Goal: Task Accomplishment & Management: Complete application form

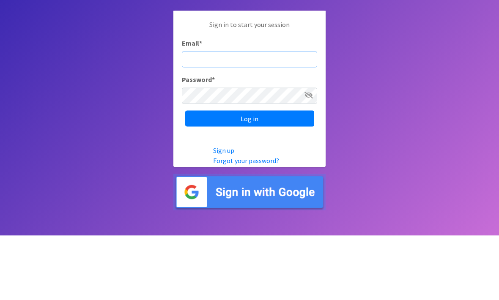
type input "[EMAIL_ADDRESS][DOMAIN_NAME]"
click at [250, 175] on input "Log in" at bounding box center [249, 183] width 129 height 16
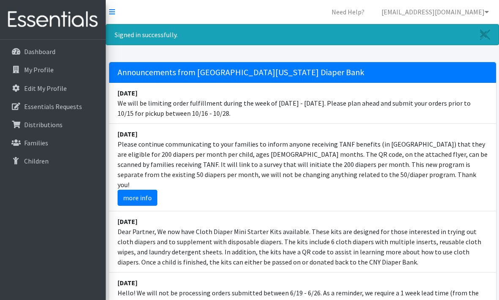
click at [282, 165] on li "March 23 Please continue communicating to your families to inform anyone receiv…" at bounding box center [302, 168] width 387 height 88
click at [74, 104] on p "Essentials Requests" at bounding box center [53, 106] width 58 height 8
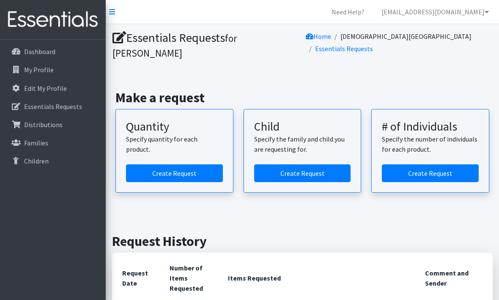
click at [195, 177] on link "Create Request" at bounding box center [174, 174] width 97 height 18
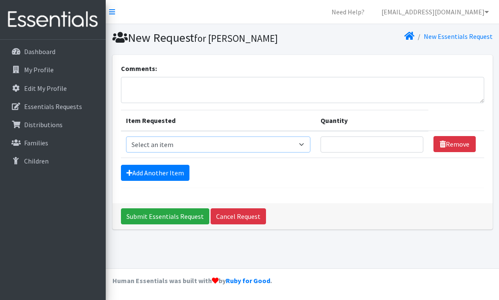
click at [254, 151] on select "Select an item 2T3T(30/child) 3T4T(30/child) 4T5T(30/child) Cloth Diaper Kit (s…" at bounding box center [218, 145] width 184 height 16
select select "961"
click at [264, 167] on div "Add Another Item" at bounding box center [302, 173] width 363 height 16
click at [375, 151] on input "Quantity" at bounding box center [372, 145] width 103 height 16
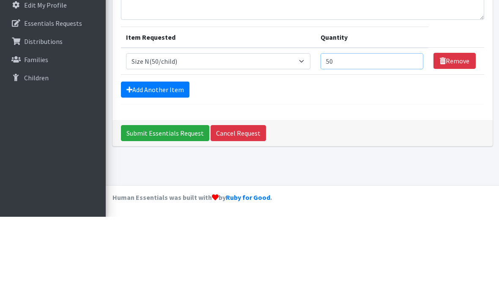
type input "50"
click at [172, 165] on link "Add Another Item" at bounding box center [155, 173] width 69 height 16
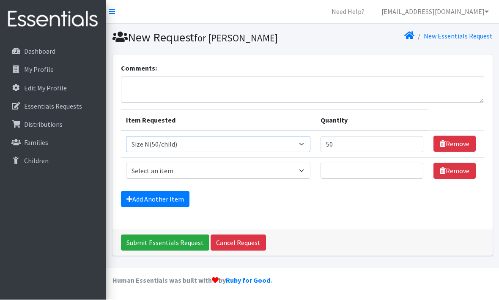
click at [224, 146] on select "Select an item 2T3T(30/child) 3T4T(30/child) 4T5T(30/child) Cloth Diaper Kit (s…" at bounding box center [218, 145] width 184 height 16
click at [222, 168] on select "Select an item 2T3T(30/child) 3T4T(30/child) 4T5T(30/child) Cloth Diaper Kit (s…" at bounding box center [218, 171] width 184 height 16
select select "950"
click at [367, 176] on input "Quantity" at bounding box center [372, 171] width 103 height 16
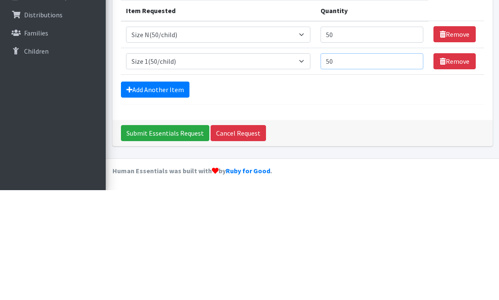
type input "50"
click at [170, 192] on link "Add Another Item" at bounding box center [155, 200] width 69 height 16
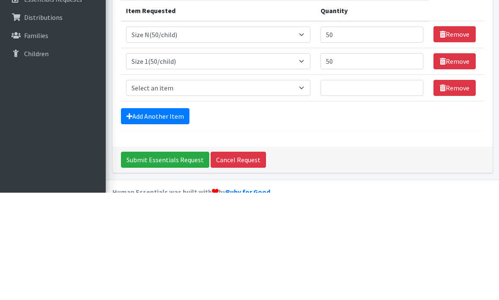
scroll to position [21, 0]
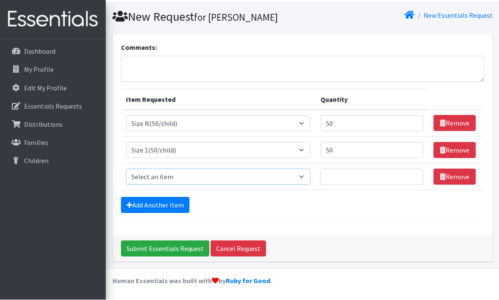
click at [204, 173] on select "Select an item 2T3T(30/child) 3T4T(30/child) 4T5T(30/child) Cloth Diaper Kit (s…" at bounding box center [218, 177] width 184 height 16
select select "951"
click at [379, 177] on input "Quantity" at bounding box center [372, 177] width 103 height 16
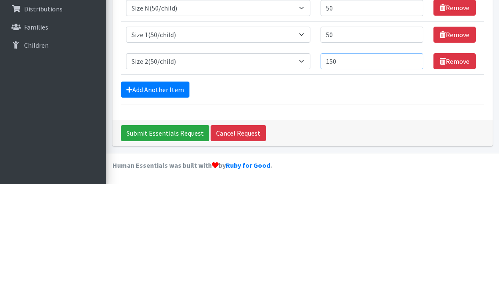
type input "150"
click at [173, 198] on link "Add Another Item" at bounding box center [155, 206] width 69 height 16
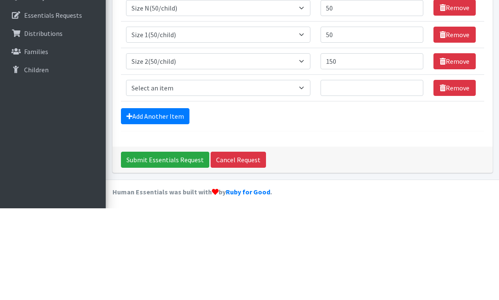
scroll to position [47, 0]
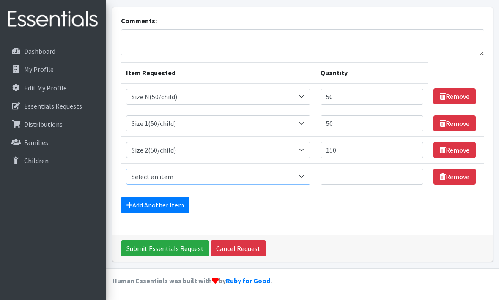
click at [188, 177] on select "Select an item 2T3T(30/child) 3T4T(30/child) 4T5T(30/child) Cloth Diaper Kit (s…" at bounding box center [218, 177] width 184 height 16
select select "954"
click at [362, 177] on input "Quantity" at bounding box center [372, 177] width 103 height 16
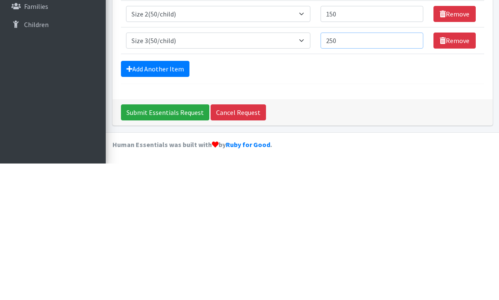
type input "250"
click at [174, 198] on link "Add Another Item" at bounding box center [155, 206] width 69 height 16
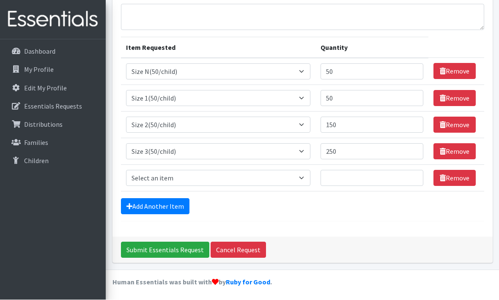
scroll to position [74, 0]
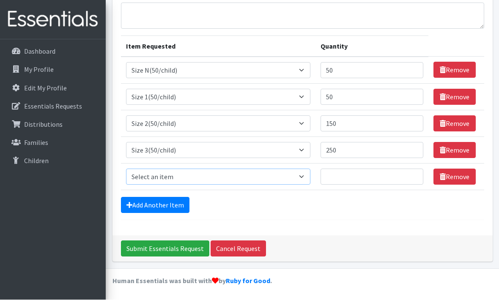
click at [243, 177] on select "Select an item 2T3T(30/child) 3T4T(30/child) 4T5T(30/child) Cloth Diaper Kit (s…" at bounding box center [218, 177] width 184 height 16
select select "963"
click at [358, 173] on input "Quantity" at bounding box center [372, 177] width 103 height 16
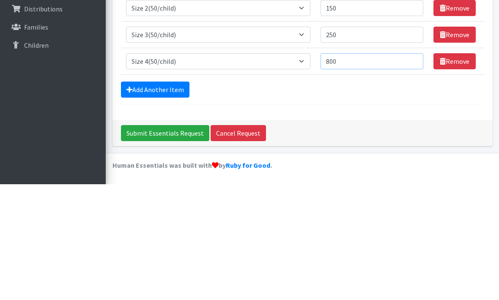
type input "800"
click at [167, 198] on link "Add Another Item" at bounding box center [155, 206] width 69 height 16
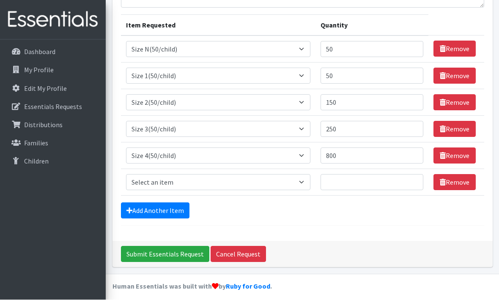
scroll to position [101, 0]
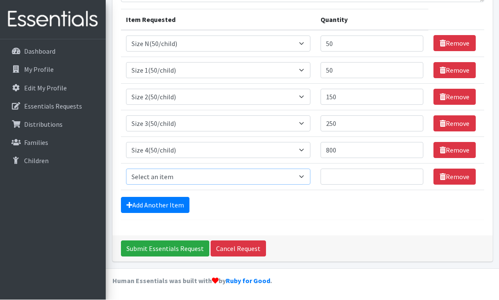
click at [182, 178] on select "Select an item 2T3T(30/child) 3T4T(30/child) 4T5T(30/child) Cloth Diaper Kit (s…" at bounding box center [218, 177] width 184 height 16
select select "964"
click at [348, 175] on input "Quantity" at bounding box center [372, 177] width 103 height 16
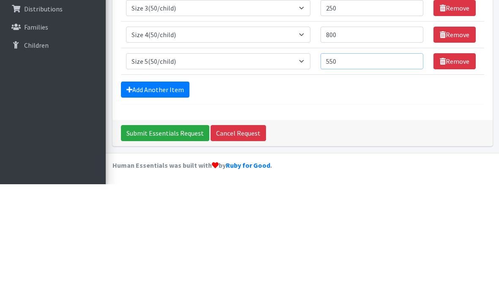
type input "550"
click at [172, 198] on link "Add Another Item" at bounding box center [155, 206] width 69 height 16
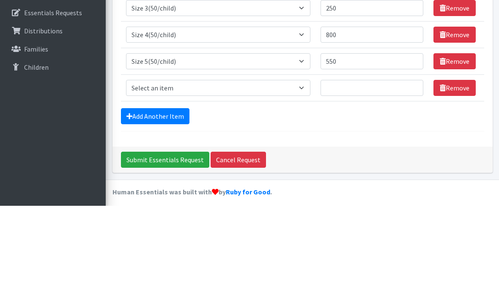
scroll to position [127, 0]
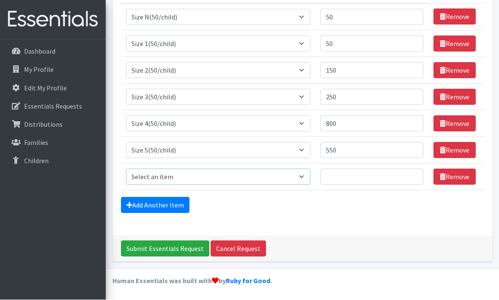
click at [217, 177] on select "Select an item 2T3T(30/child) 3T4T(30/child) 4T5T(30/child) Cloth Diaper Kit (s…" at bounding box center [218, 177] width 184 height 16
select select "966"
click at [364, 178] on input "Quantity" at bounding box center [372, 177] width 103 height 16
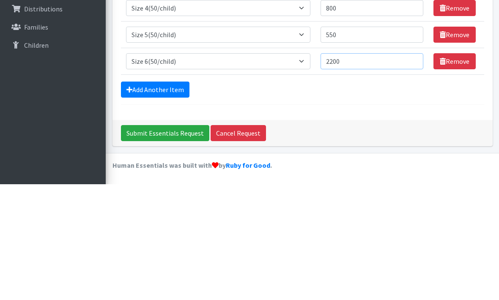
type input "2200"
click at [175, 198] on link "Add Another Item" at bounding box center [155, 206] width 69 height 16
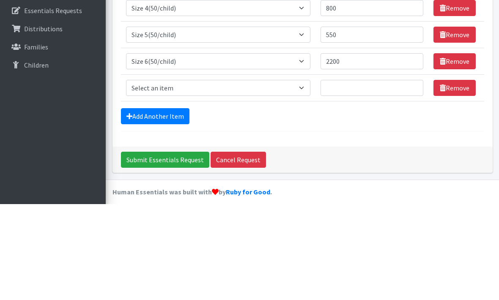
scroll to position [154, 0]
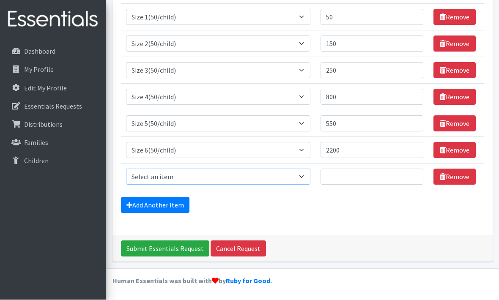
click at [254, 175] on select "Select an item 2T3T(30/child) 3T4T(30/child) 4T5T(30/child) Cloth Diaper Kit (s…" at bounding box center [218, 177] width 184 height 16
select select "939"
click at [359, 176] on input "Quantity" at bounding box center [372, 177] width 103 height 16
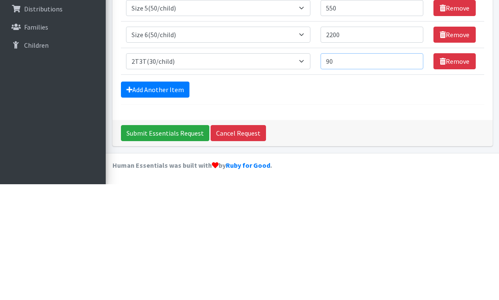
type input "90"
click at [180, 198] on link "Add Another Item" at bounding box center [155, 206] width 69 height 16
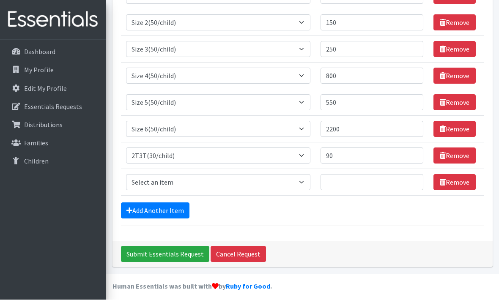
scroll to position [181, 0]
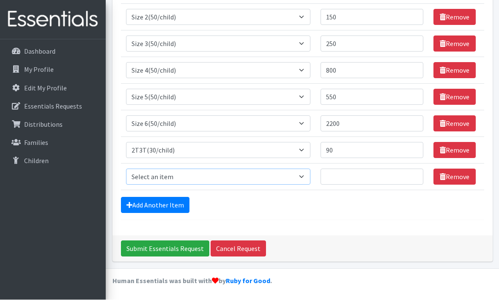
click at [196, 178] on select "Select an item 2T3T(30/child) 3T4T(30/child) 4T5T(30/child) Cloth Diaper Kit (s…" at bounding box center [218, 177] width 184 height 16
select select "941"
click at [360, 176] on input "Quantity" at bounding box center [372, 177] width 103 height 16
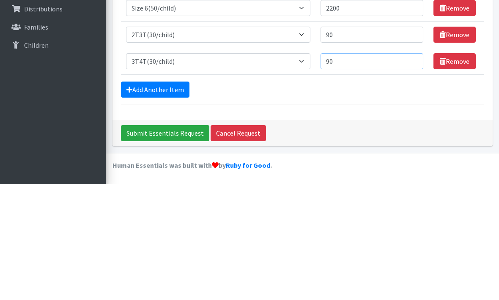
type input "90"
click at [169, 198] on link "Add Another Item" at bounding box center [155, 206] width 69 height 16
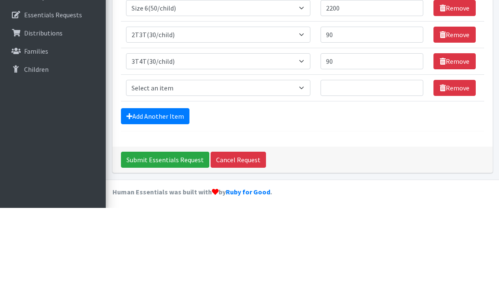
scroll to position [207, 0]
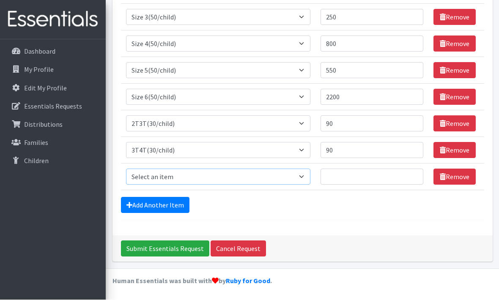
click at [188, 175] on select "Select an item 2T3T(30/child) 3T4T(30/child) 4T5T(30/child) Cloth Diaper Kit (s…" at bounding box center [218, 177] width 184 height 16
select select "953"
click at [354, 174] on input "Quantity" at bounding box center [372, 177] width 103 height 16
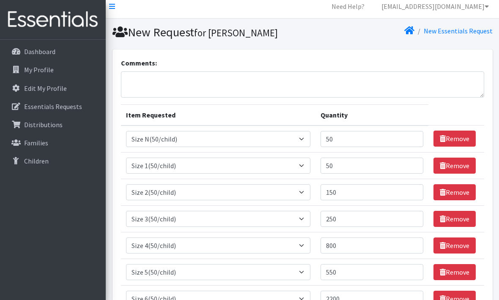
scroll to position [0, 0]
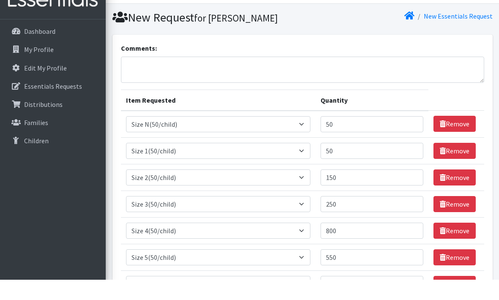
type input "430"
click at [175, 77] on textarea "Comments:" at bounding box center [302, 90] width 363 height 26
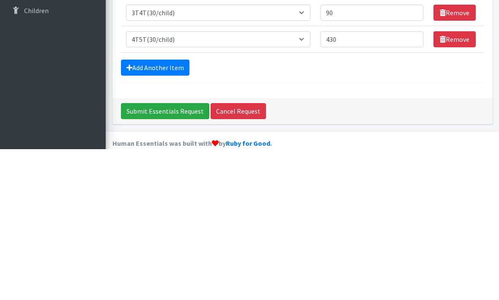
scroll to position [207, 0]
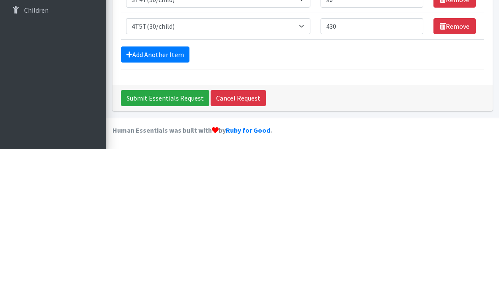
type textarea "Please add 200 size 7 diapers. Thank you"
click at [180, 241] on input "Submit Essentials Request" at bounding box center [165, 249] width 88 height 16
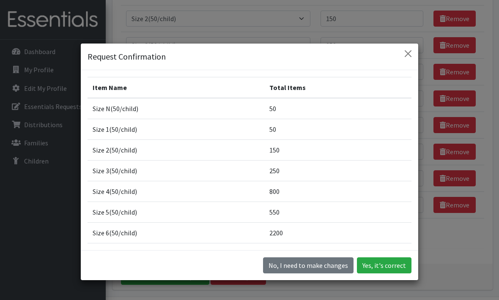
click at [388, 274] on button "Yes, it's correct" at bounding box center [384, 266] width 55 height 16
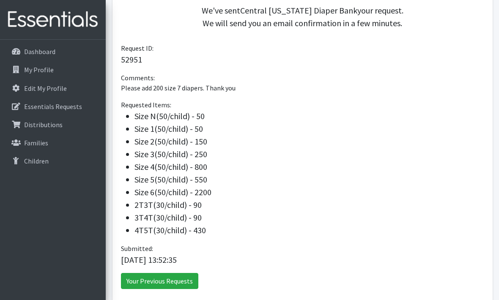
scroll to position [229, 0]
